Goal: Task Accomplishment & Management: Manage account settings

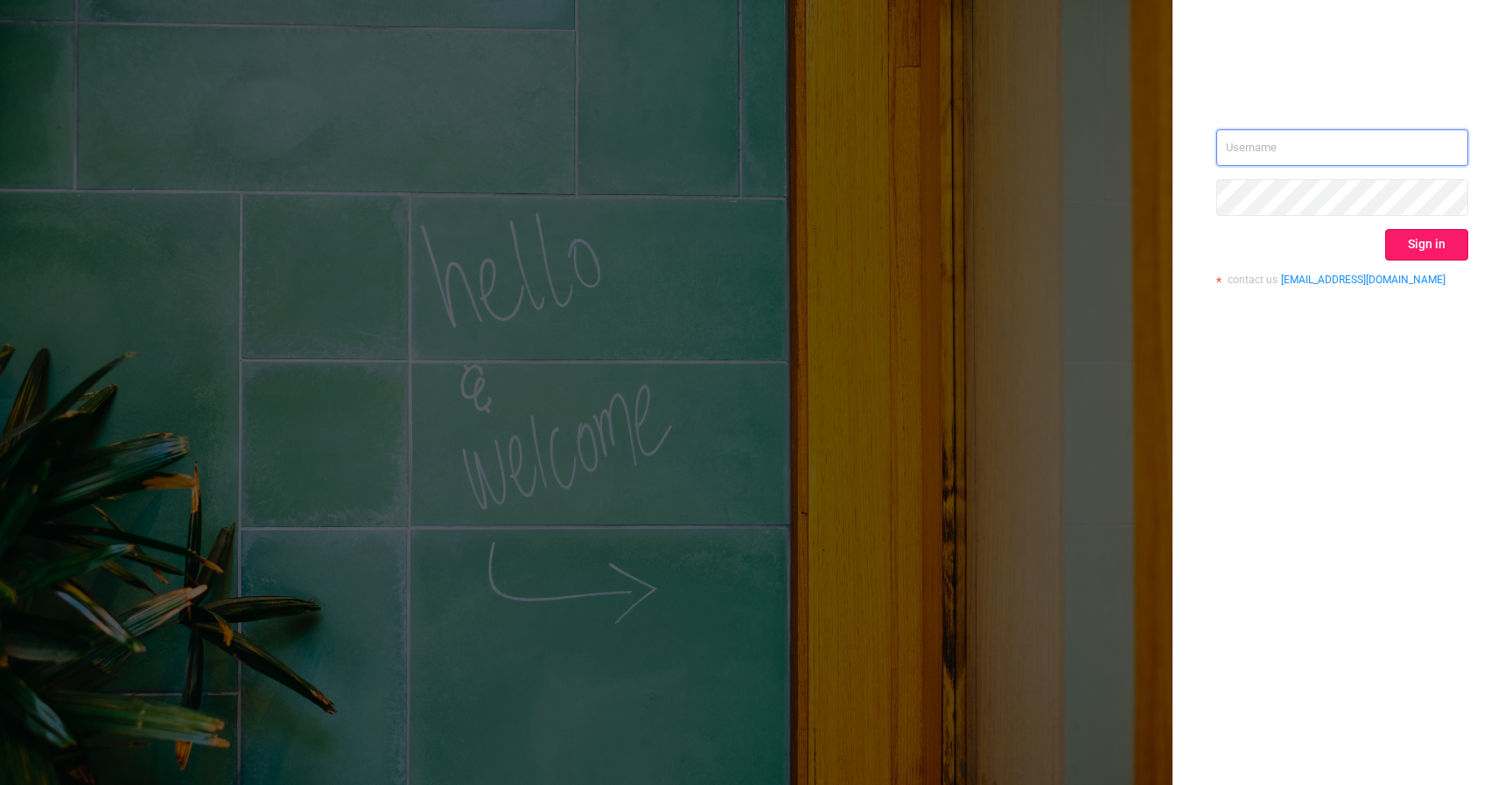
type input "[EMAIL_ADDRESS][DOMAIN_NAME]"
click at [1426, 256] on button "Sign in" at bounding box center [1426, 245] width 83 height 32
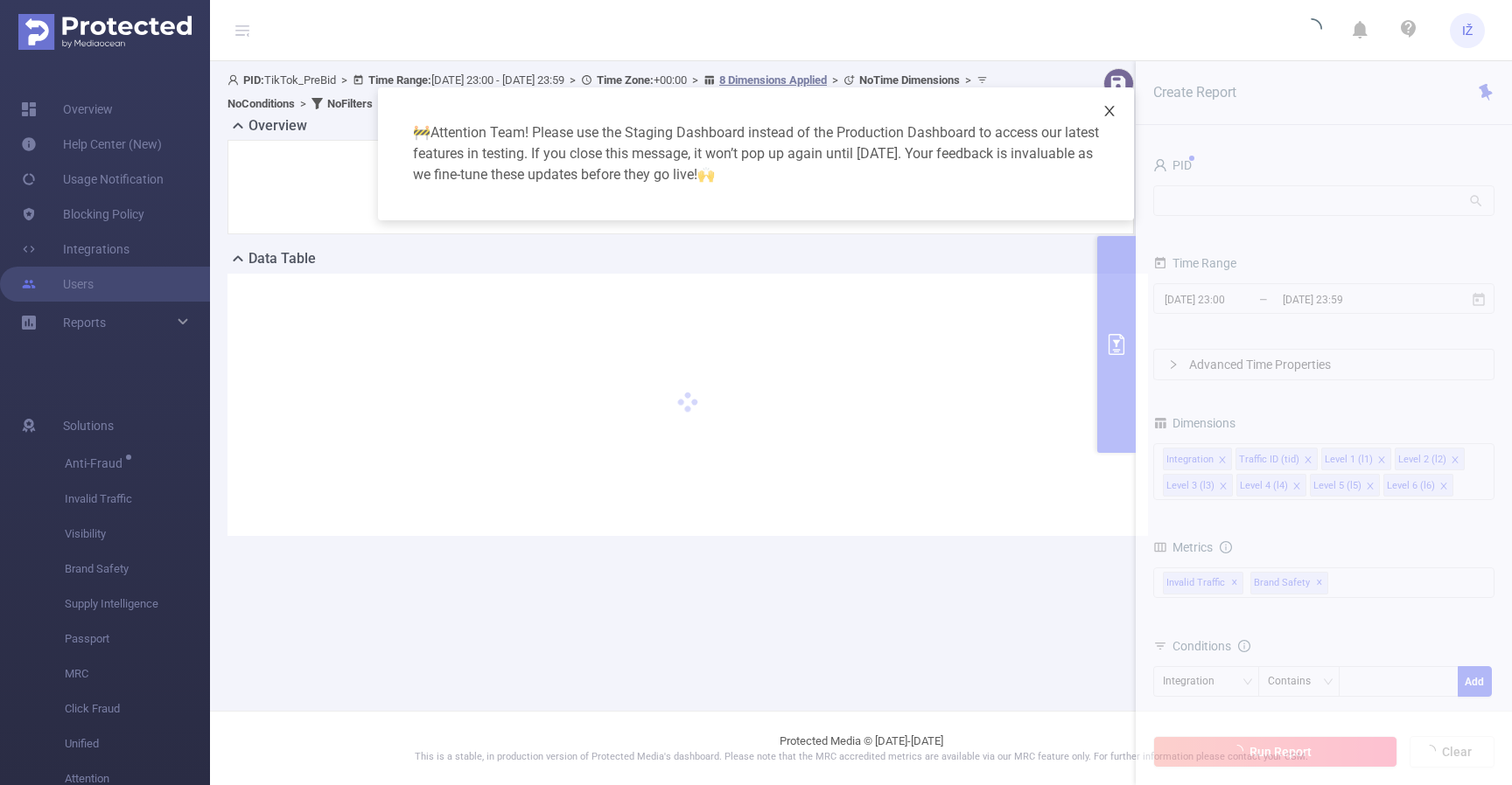
click at [1110, 113] on icon "icon: close" at bounding box center [1108, 111] width 10 height 11
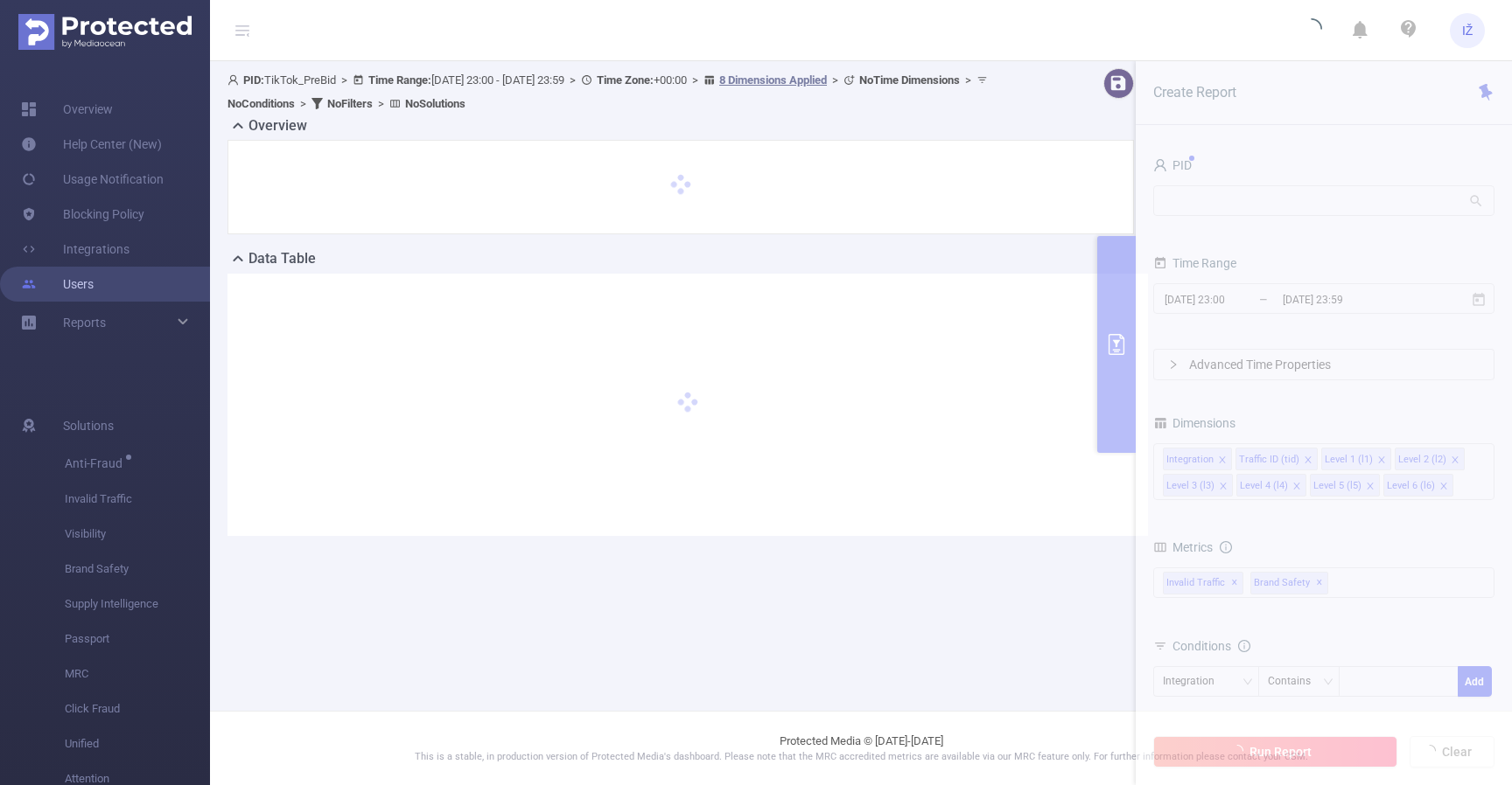
click at [84, 291] on link "Users" at bounding box center [57, 284] width 73 height 35
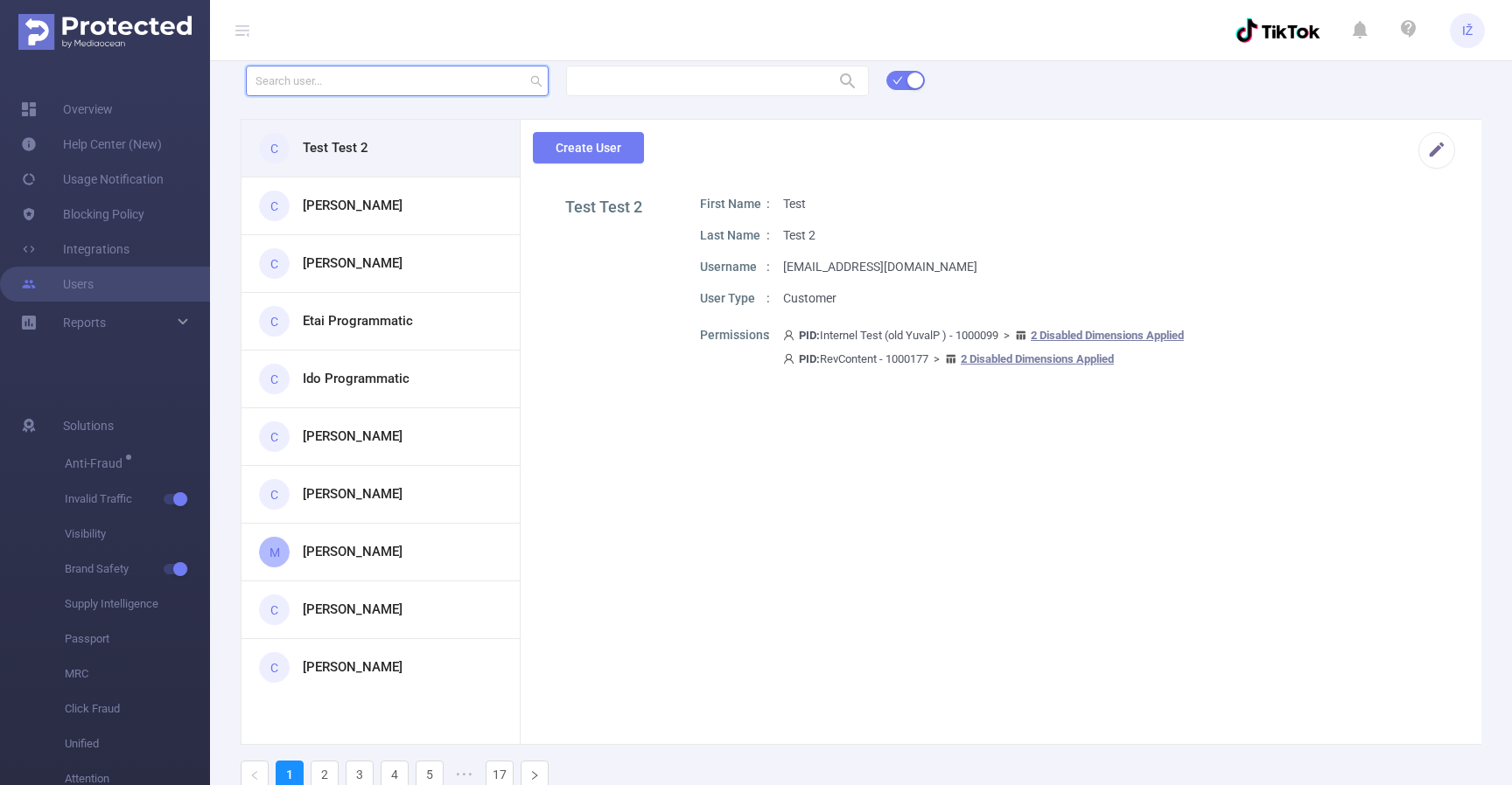
click at [368, 76] on input "text" at bounding box center [397, 81] width 303 height 31
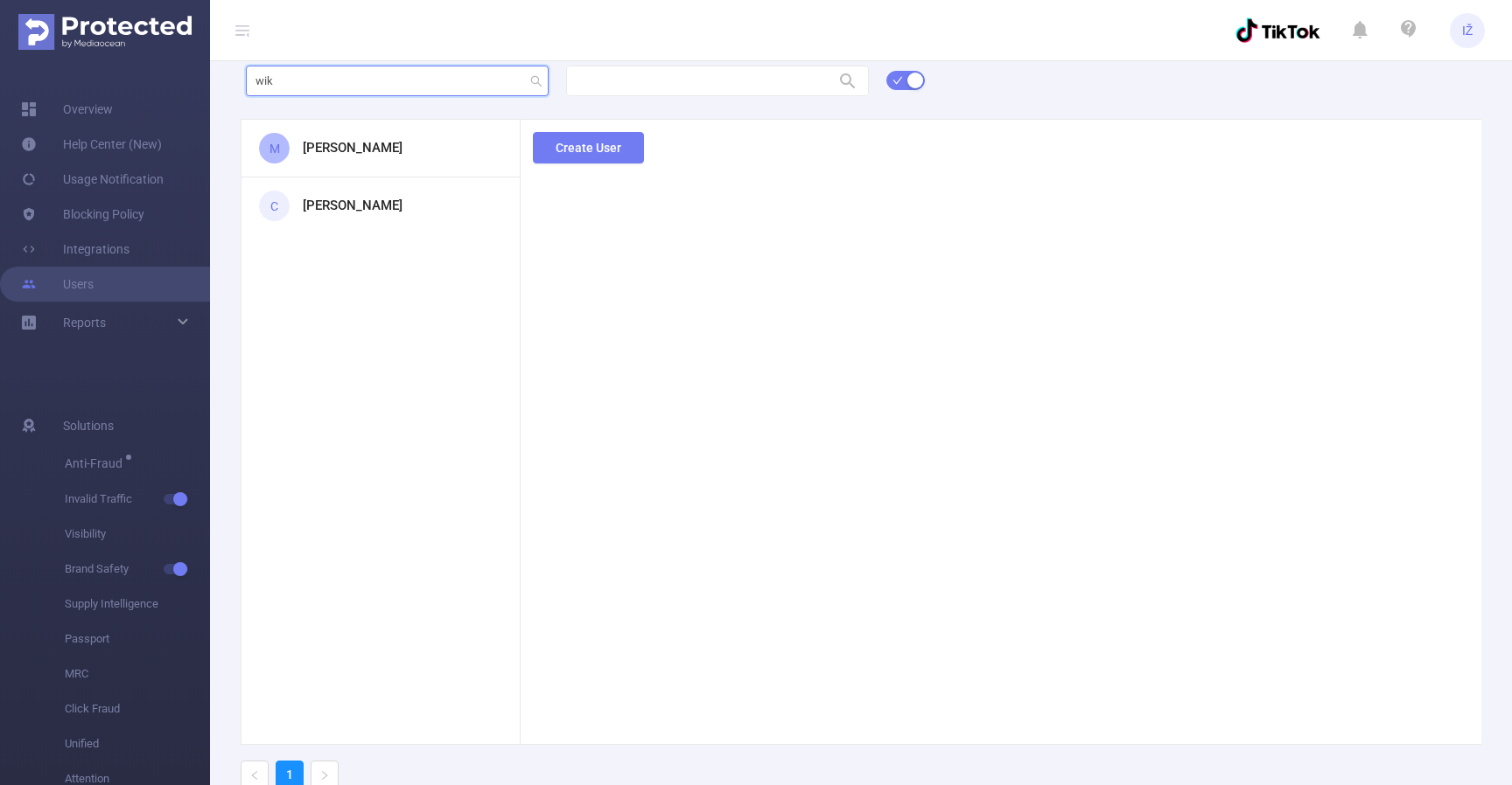
type input "wik"
click at [373, 145] on h3 "[PERSON_NAME]" at bounding box center [353, 148] width 100 height 20
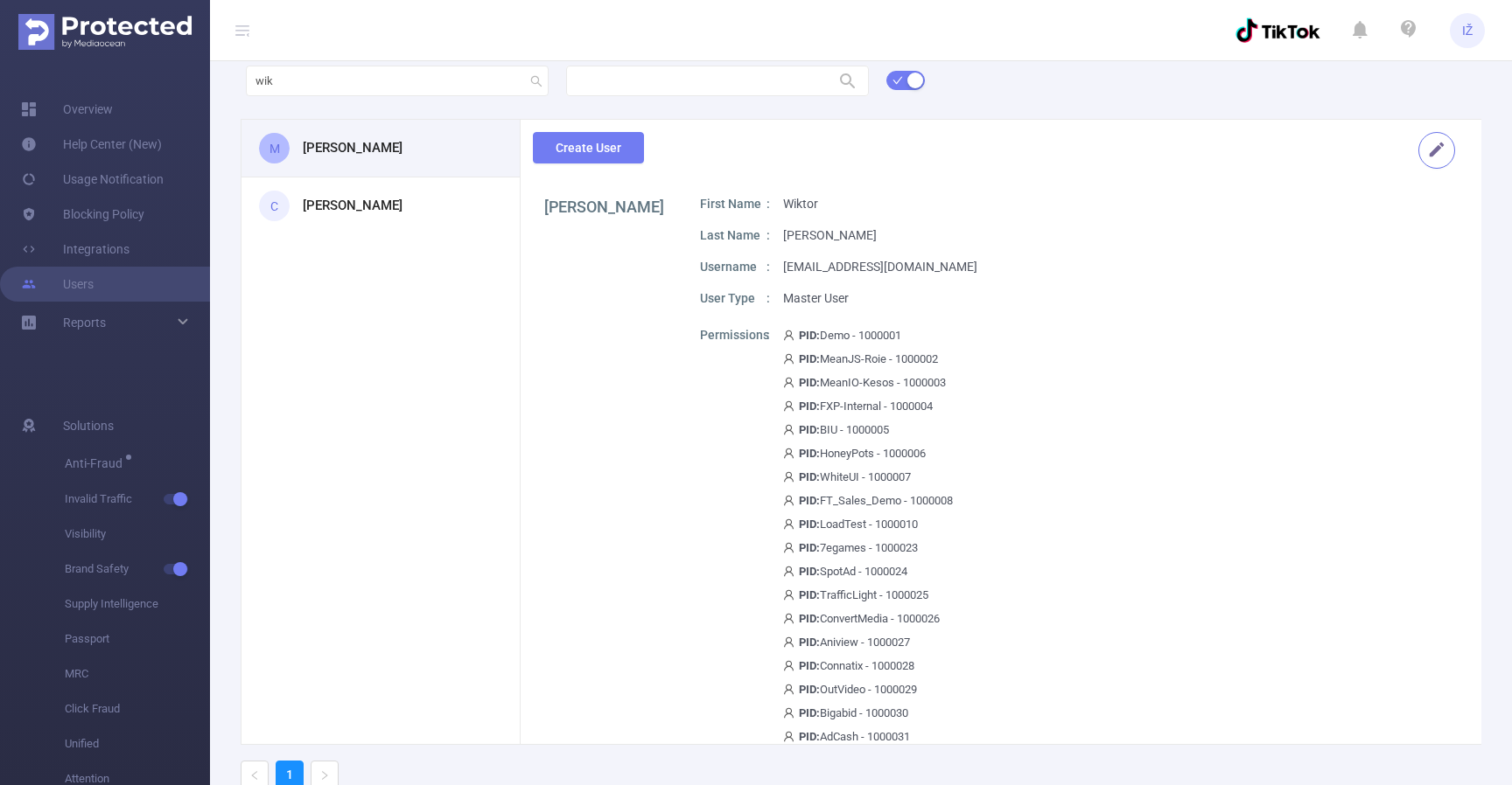
click at [1419, 158] on button "button" at bounding box center [1437, 151] width 37 height 37
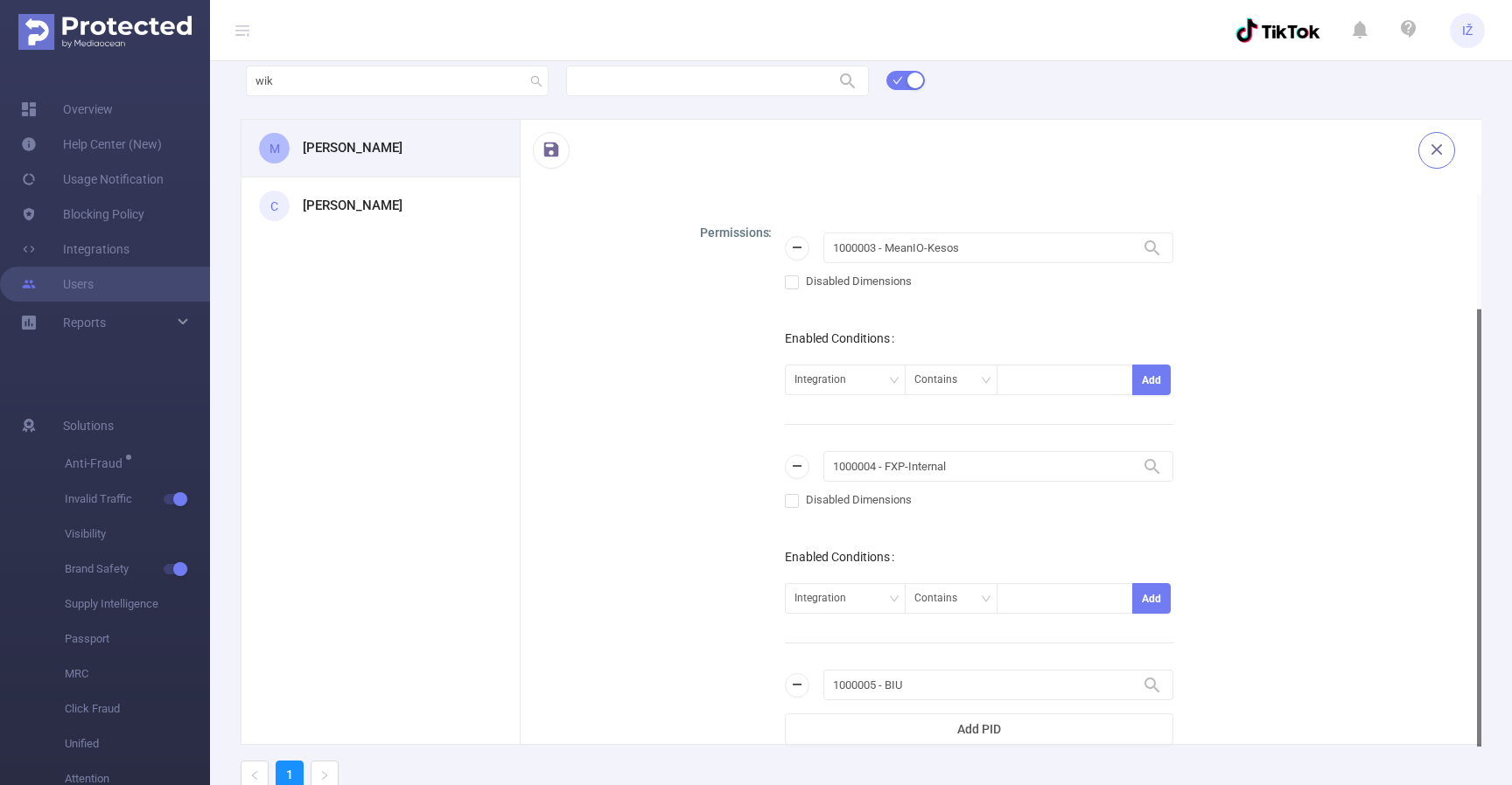
scroll to position [711, 0]
